Goal: Navigation & Orientation: Find specific page/section

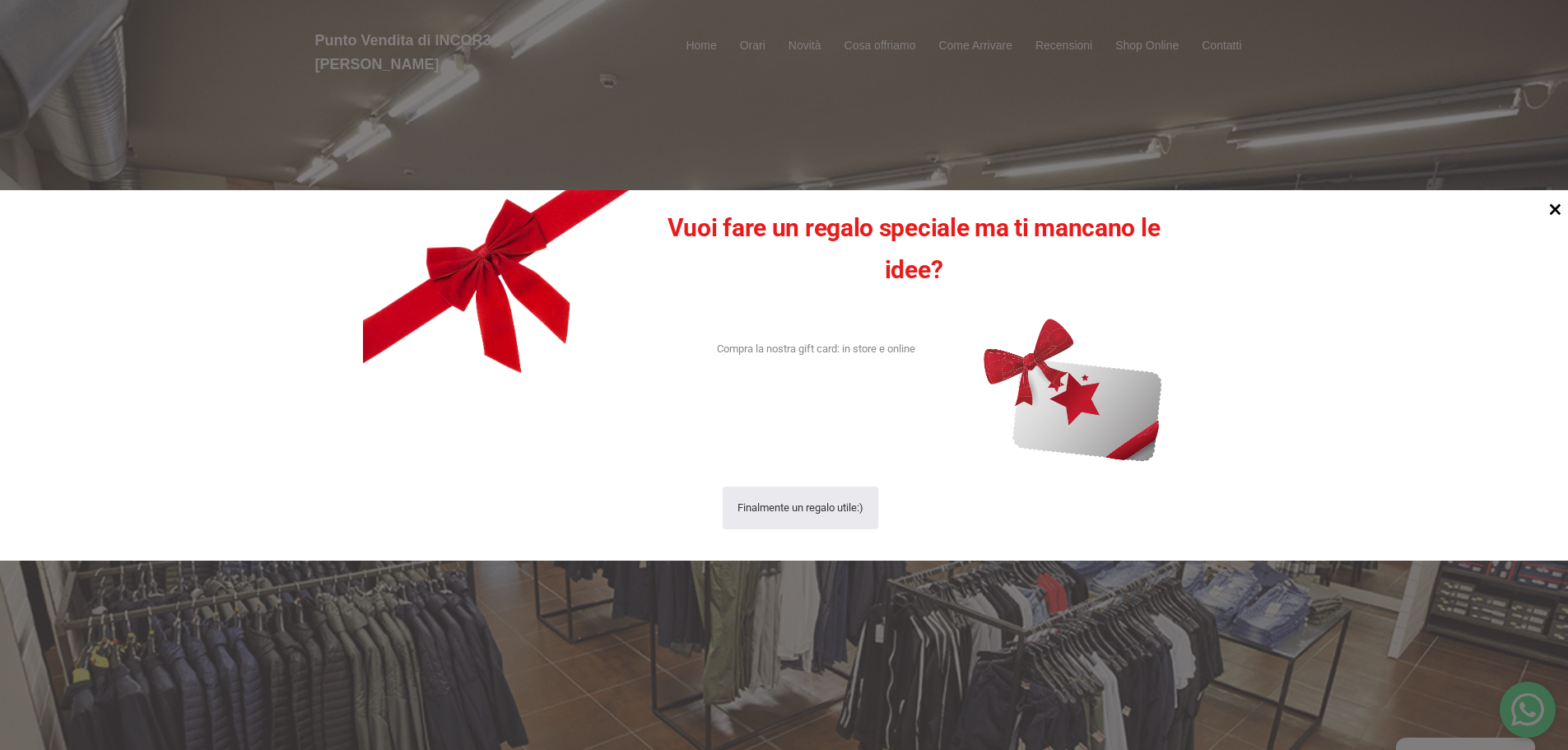
click at [1555, 207] on icon at bounding box center [1555, 209] width 22 height 22
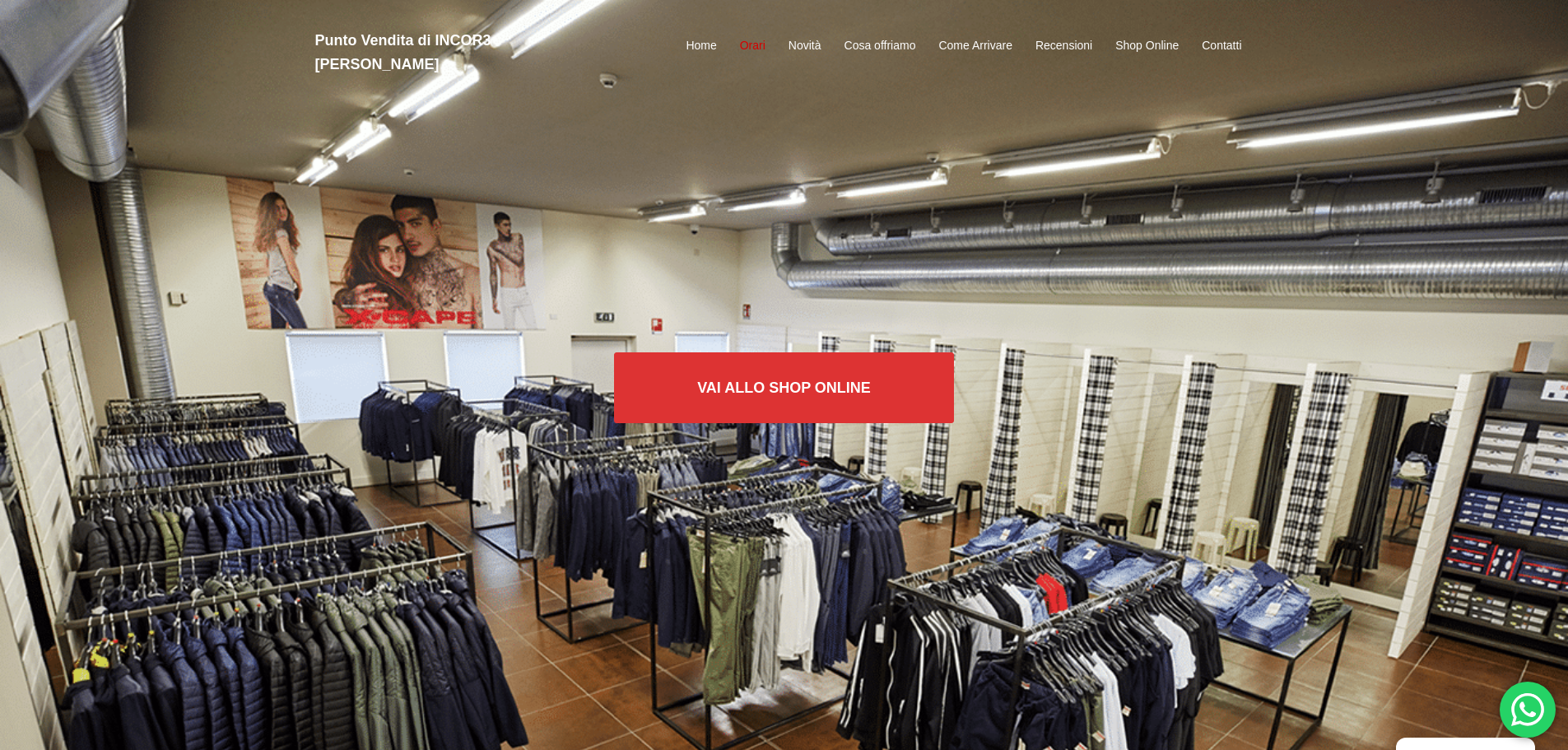
click at [754, 37] on link "Orari" at bounding box center [753, 47] width 26 height 20
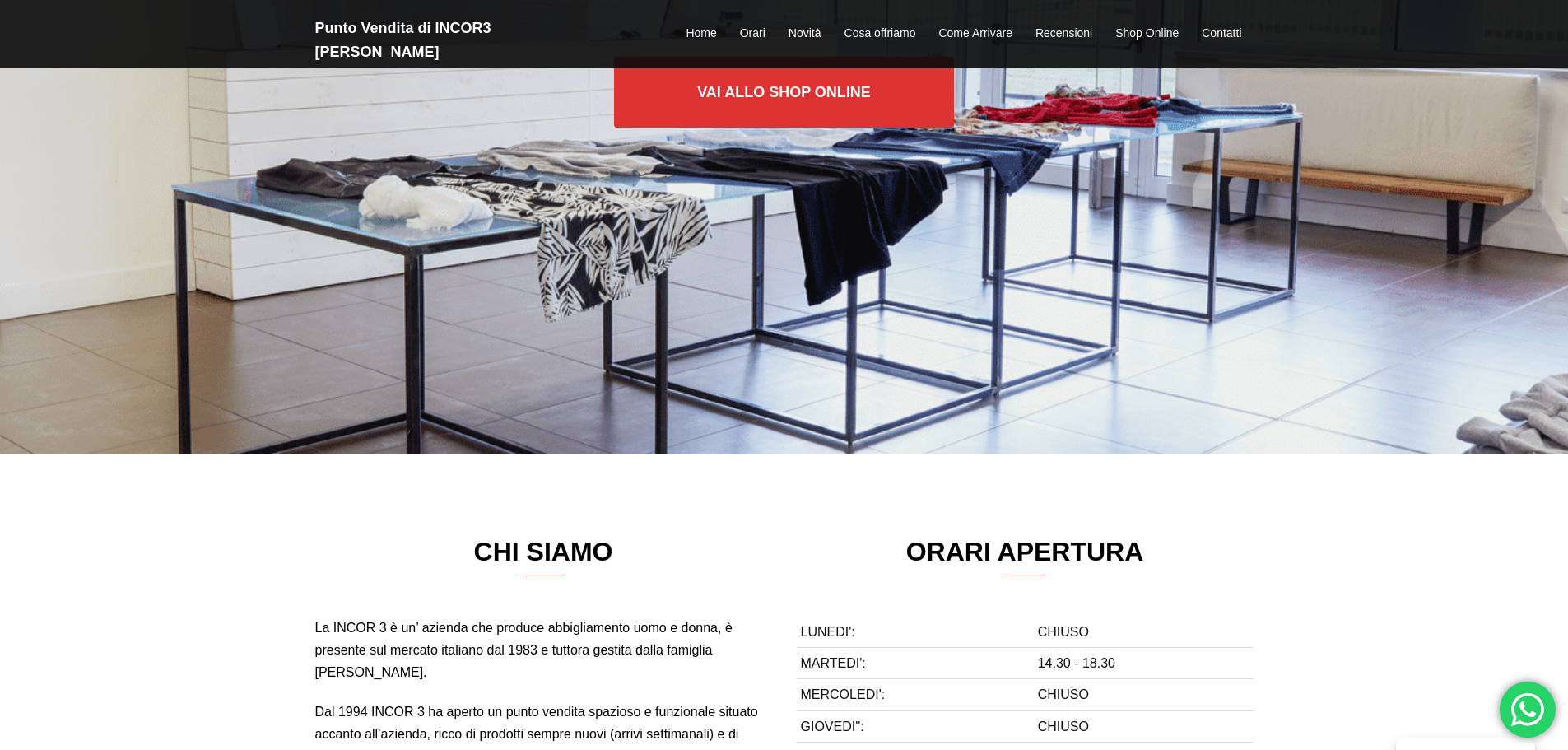
scroll to position [280, 0]
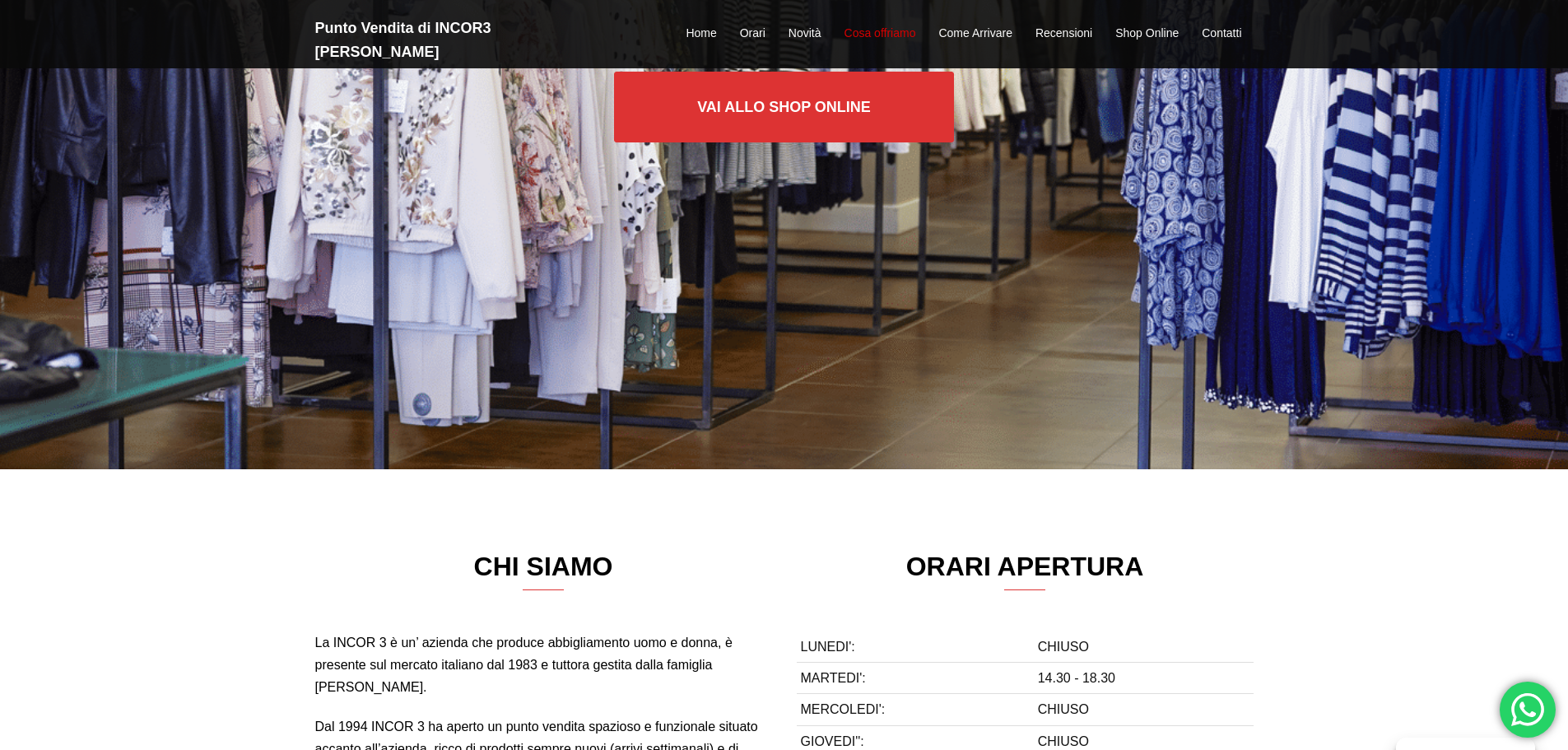
click at [886, 24] on link "Cosa offriamo" at bounding box center [880, 34] width 71 height 20
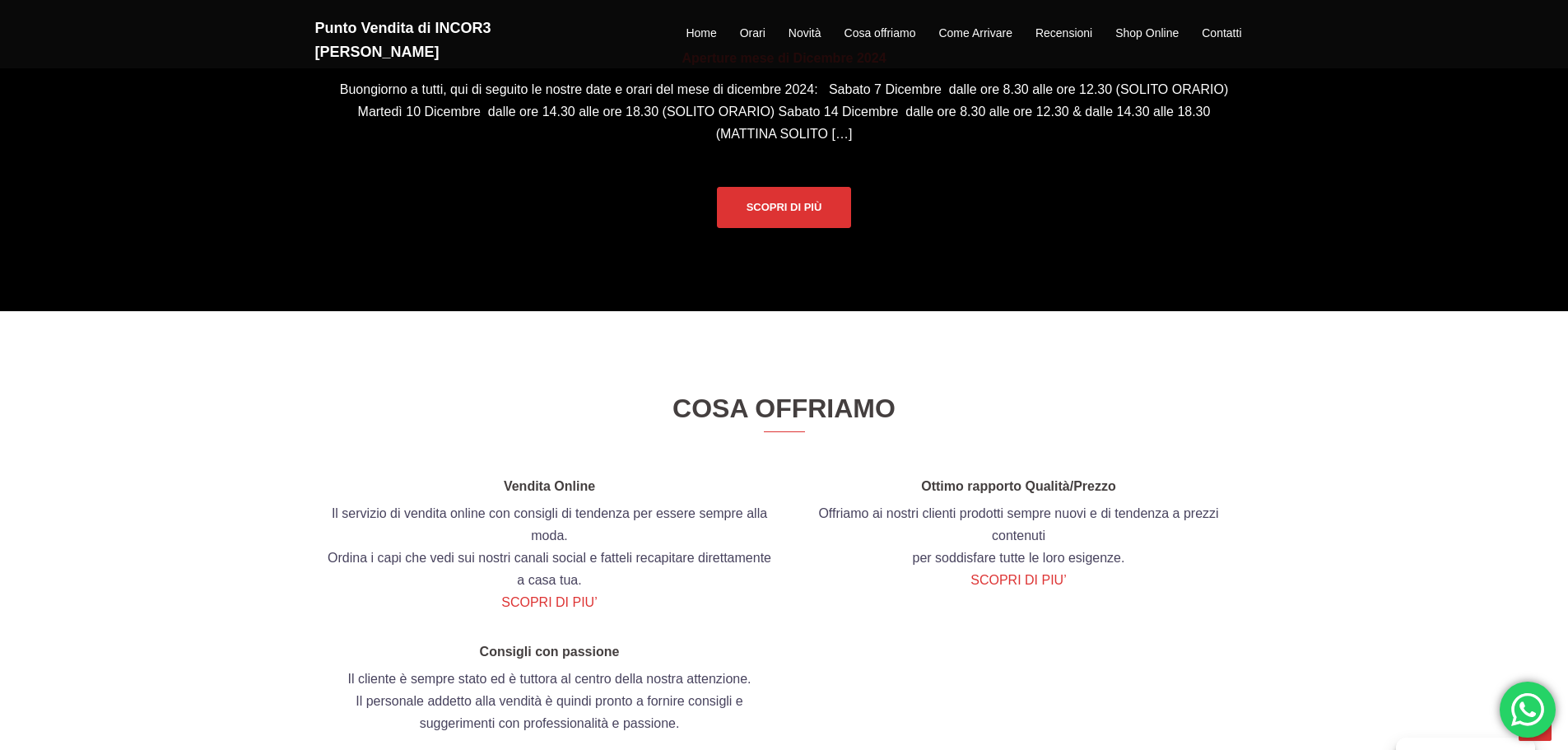
scroll to position [1550, 0]
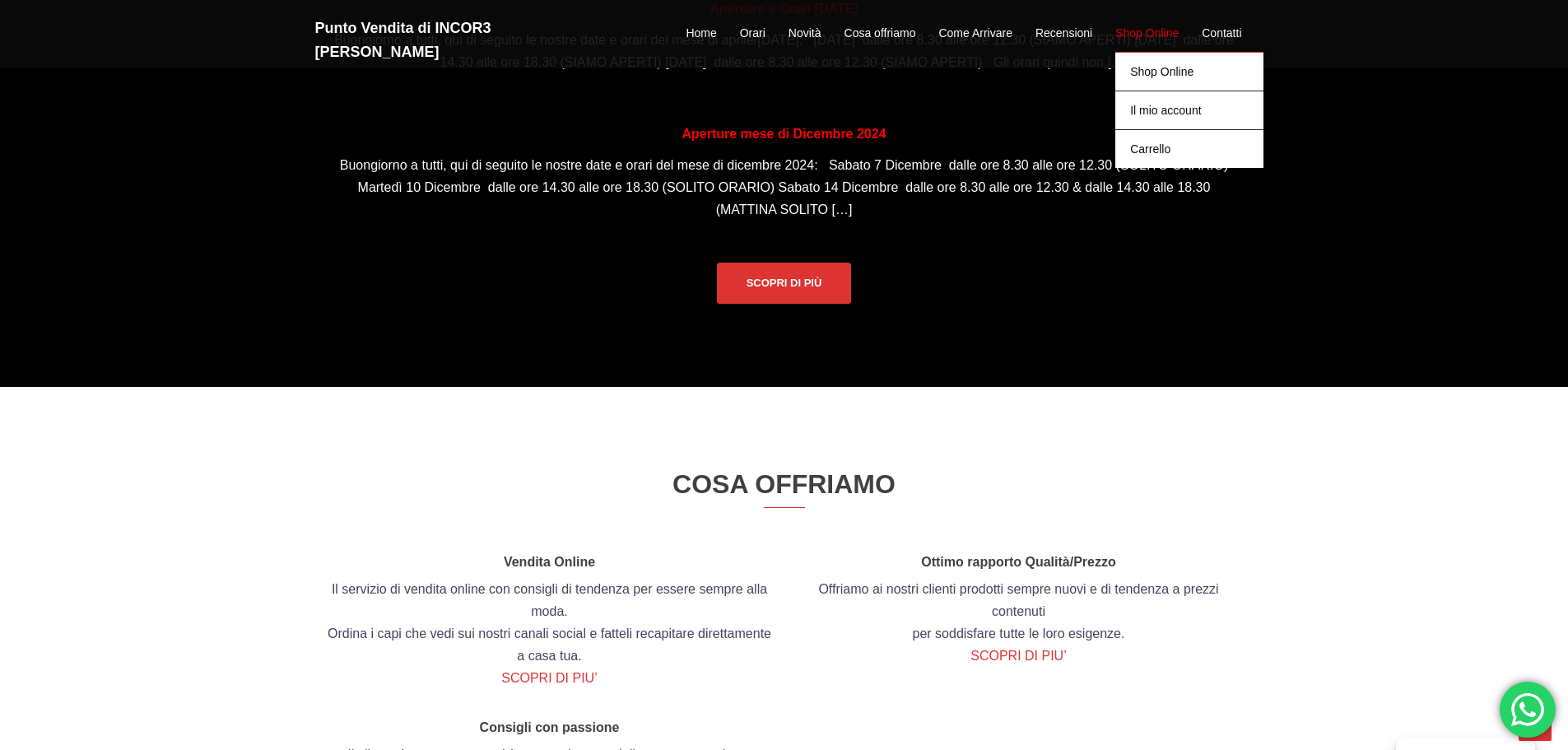
click at [1157, 24] on link "Shop Online" at bounding box center [1147, 34] width 63 height 20
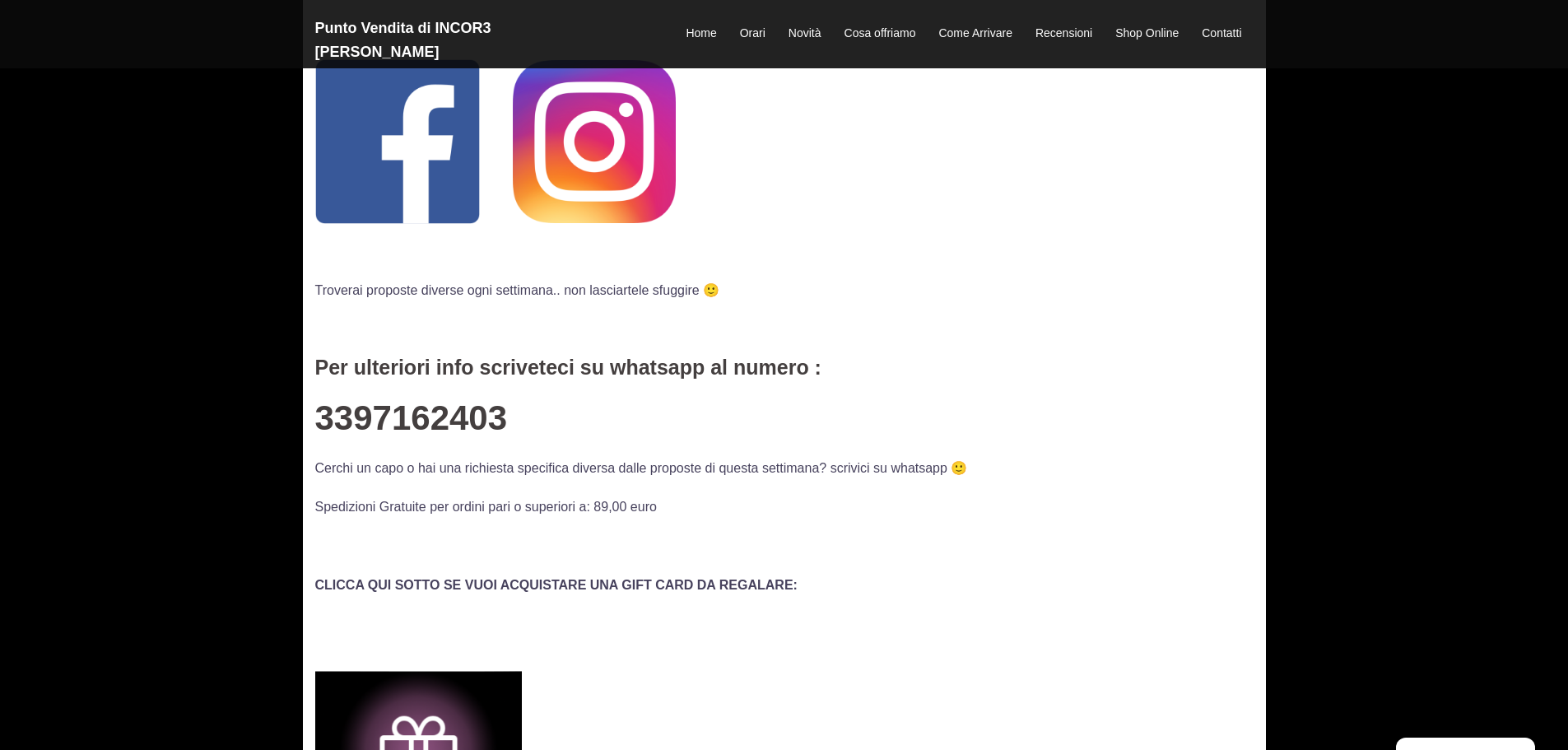
scroll to position [82, 0]
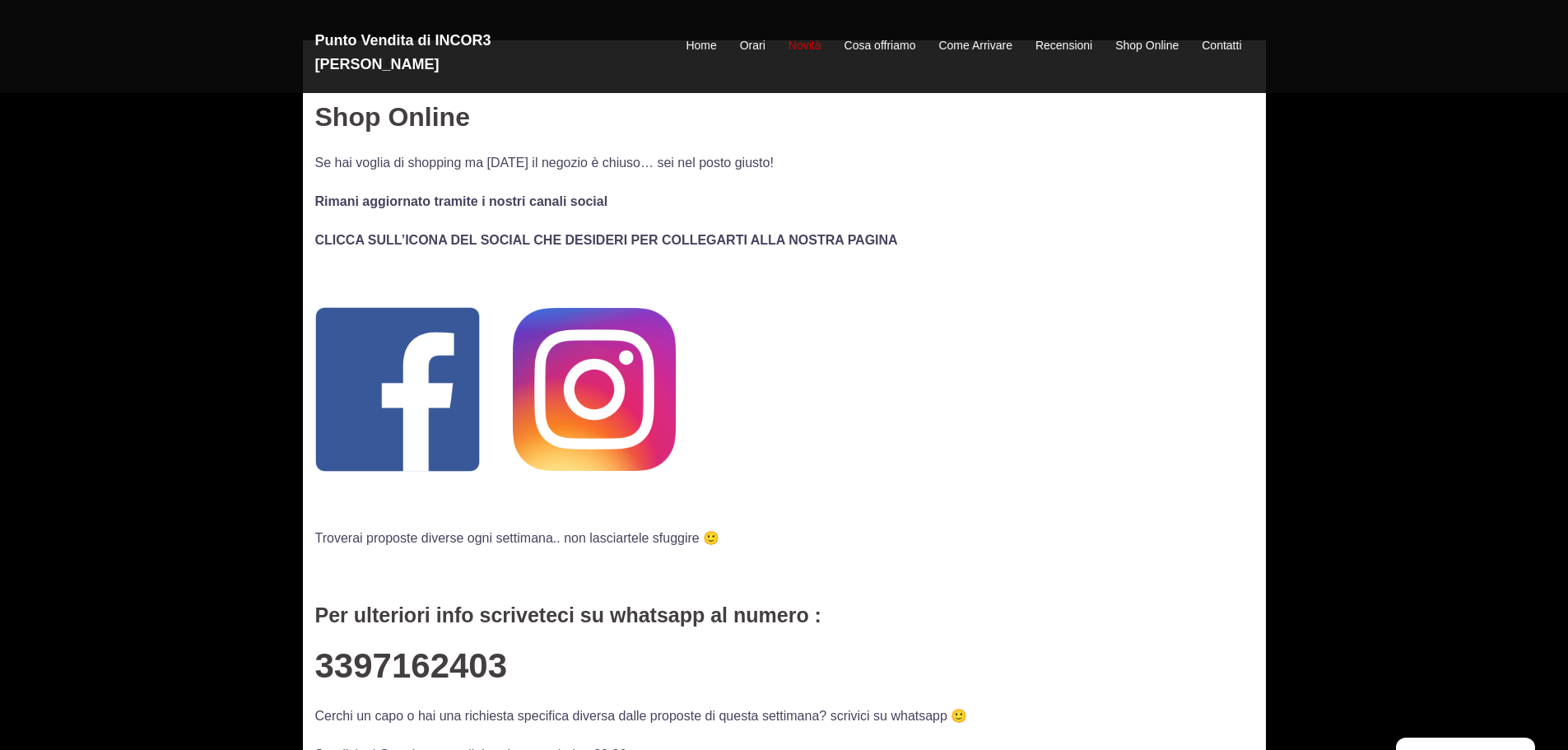
click at [804, 37] on link "Novità" at bounding box center [805, 47] width 33 height 20
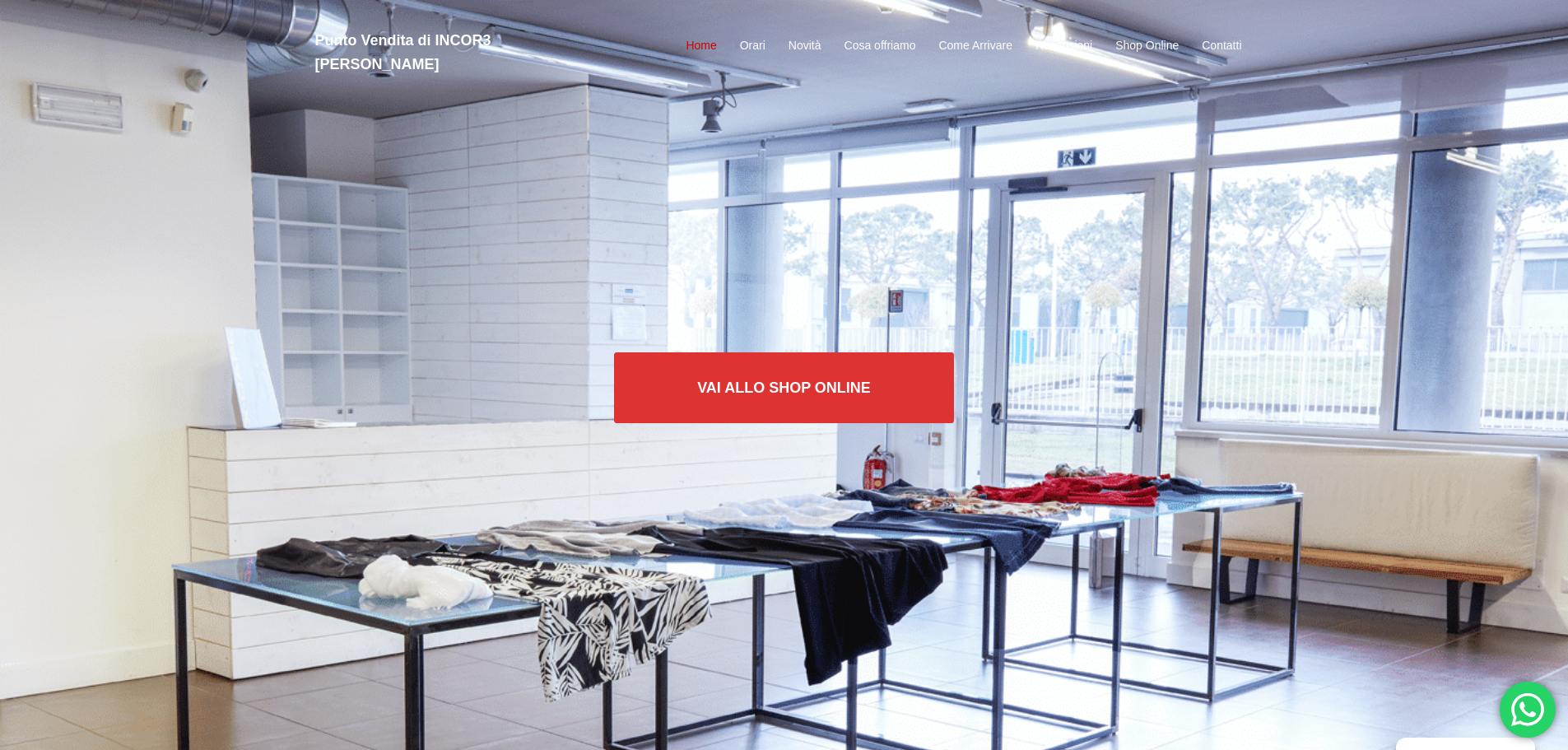
click at [703, 37] on link "Home" at bounding box center [701, 47] width 30 height 20
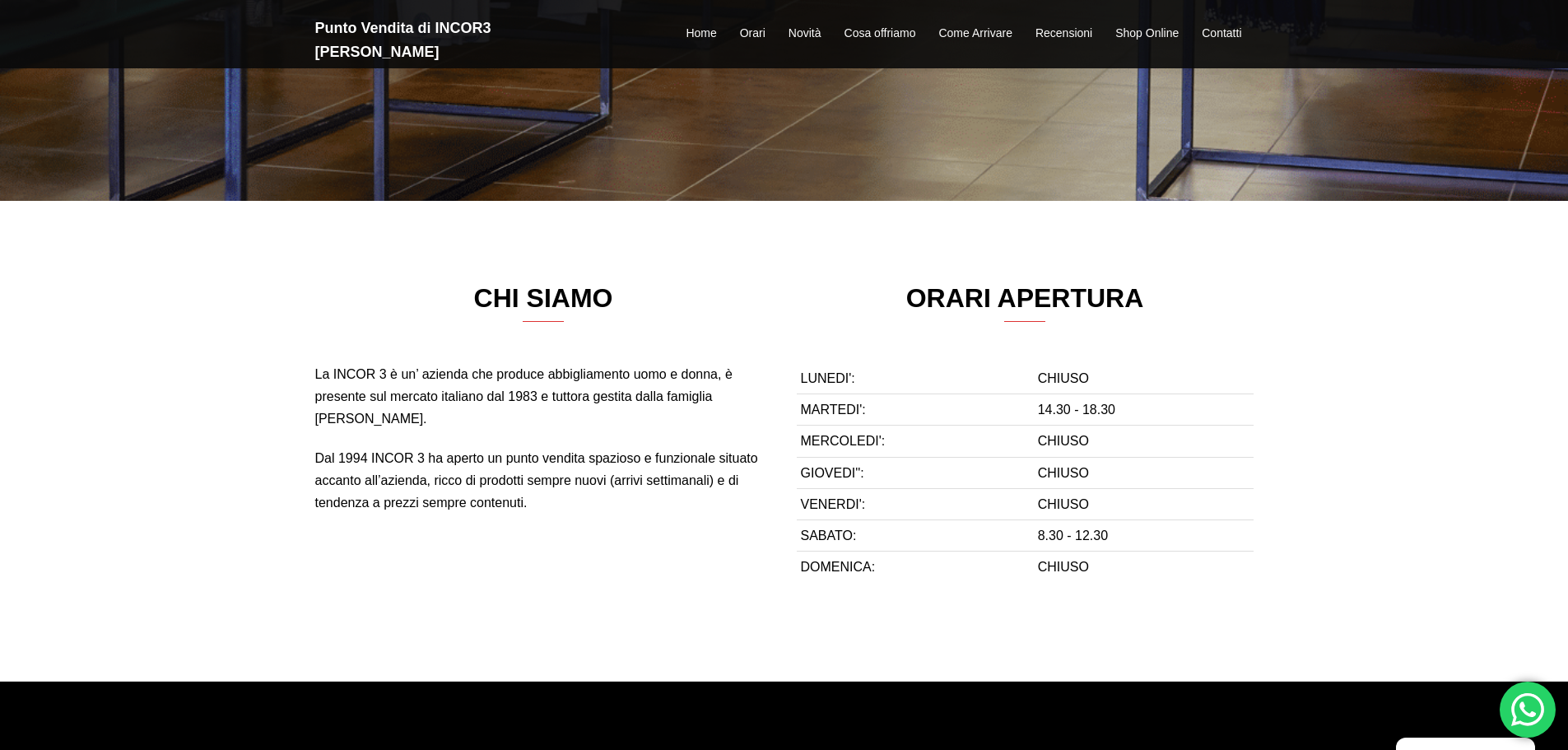
scroll to position [658, 0]
